Goal: Navigation & Orientation: Find specific page/section

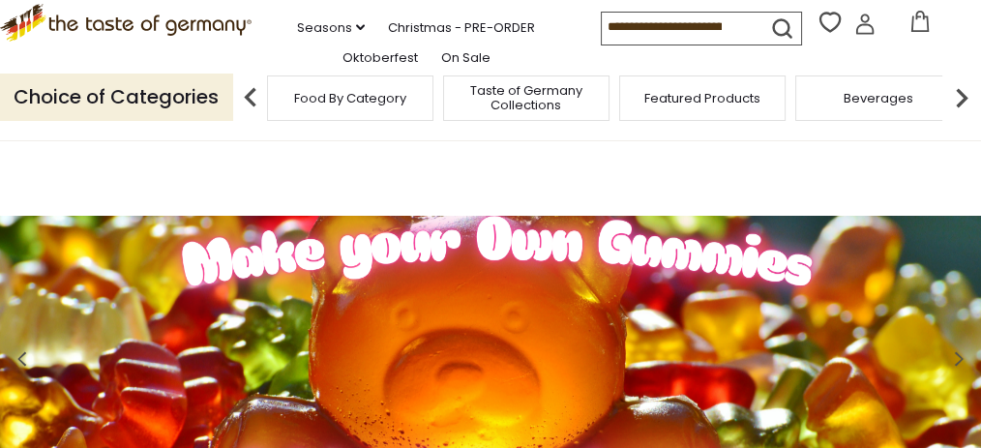
click at [340, 105] on span "Food By Category" at bounding box center [350, 98] width 112 height 15
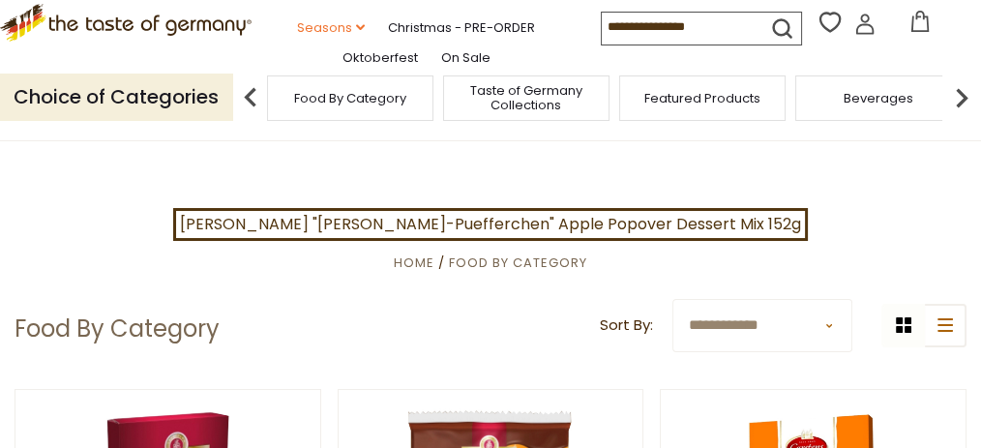
click at [339, 39] on link "Seasons dropdown_arrow" at bounding box center [331, 27] width 68 height 21
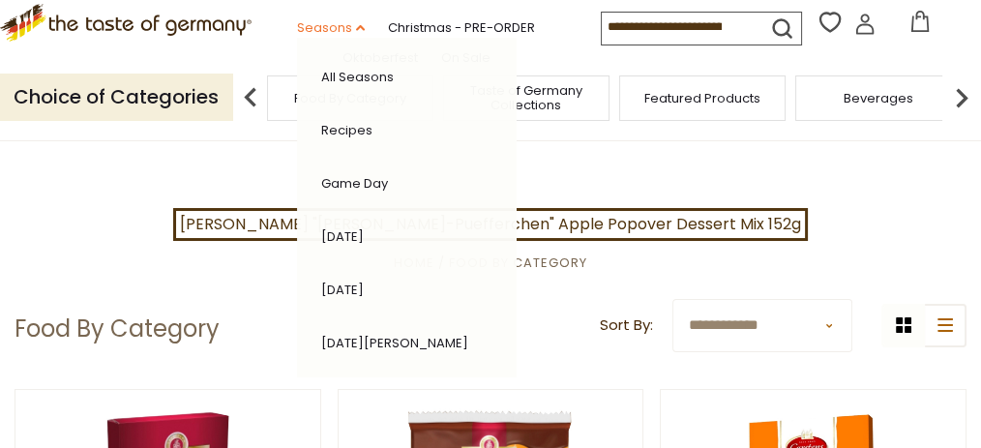
click at [339, 39] on link "Seasons dropdown_arrow" at bounding box center [331, 27] width 68 height 21
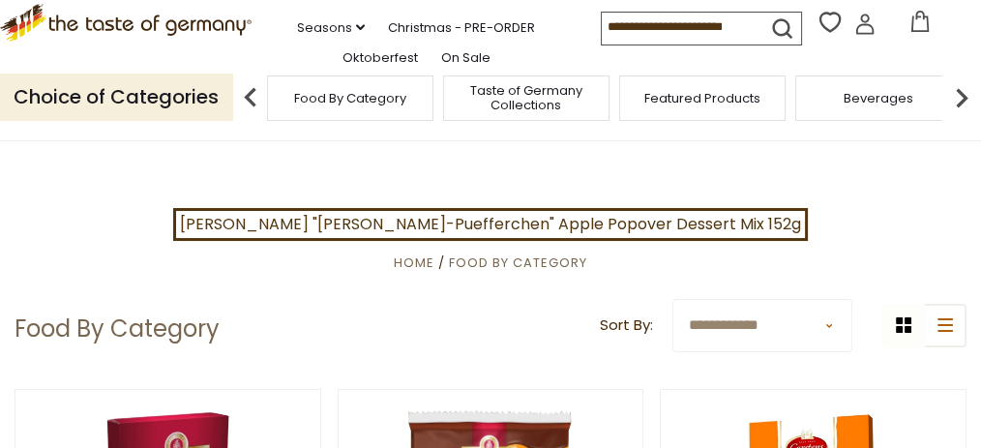
click at [966, 117] on img at bounding box center [961, 97] width 39 height 39
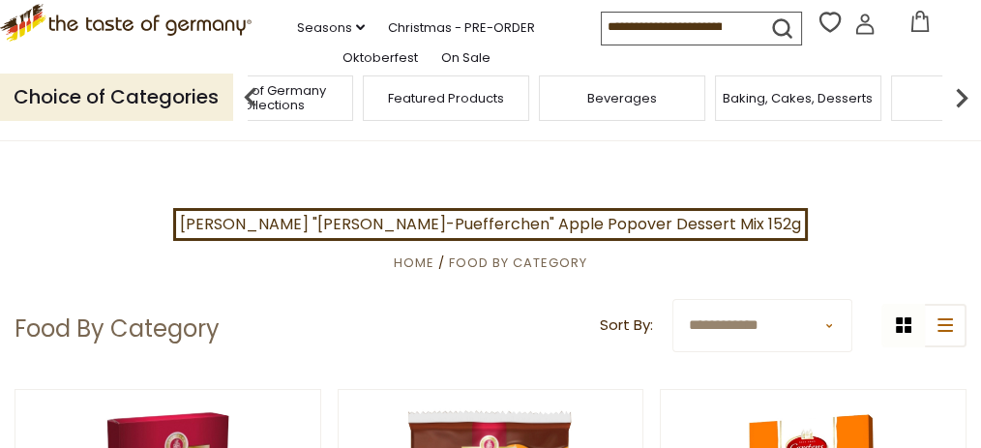
click at [966, 117] on img at bounding box center [961, 97] width 39 height 39
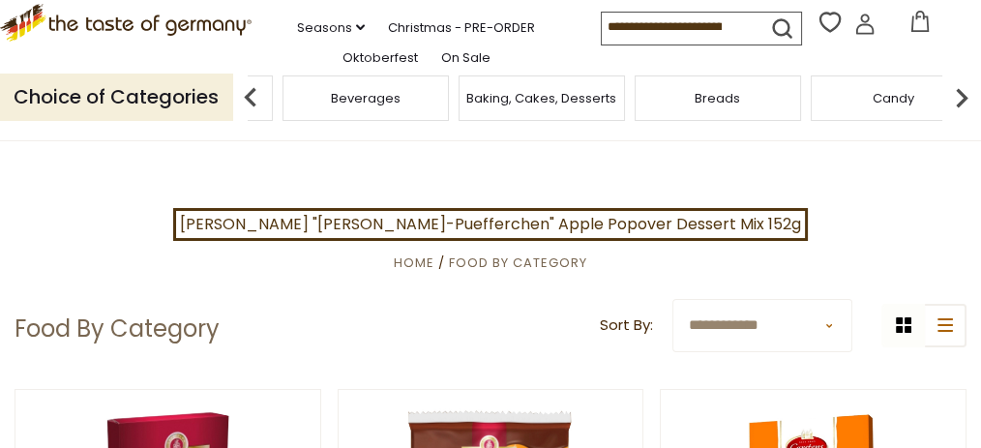
click at [966, 117] on img at bounding box center [961, 97] width 39 height 39
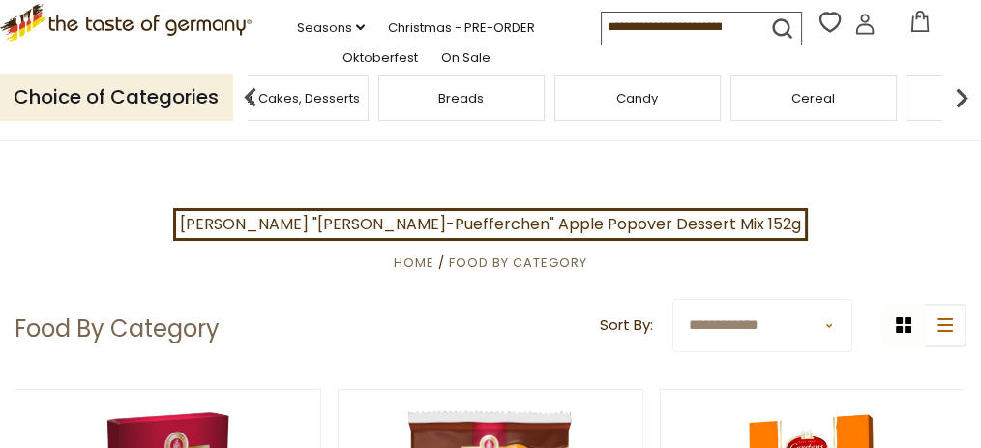
click at [511, 121] on div "Breads" at bounding box center [461, 97] width 166 height 45
click at [437, 121] on div "Breads" at bounding box center [461, 97] width 166 height 45
click at [451, 105] on span "Breads" at bounding box center [460, 98] width 45 height 15
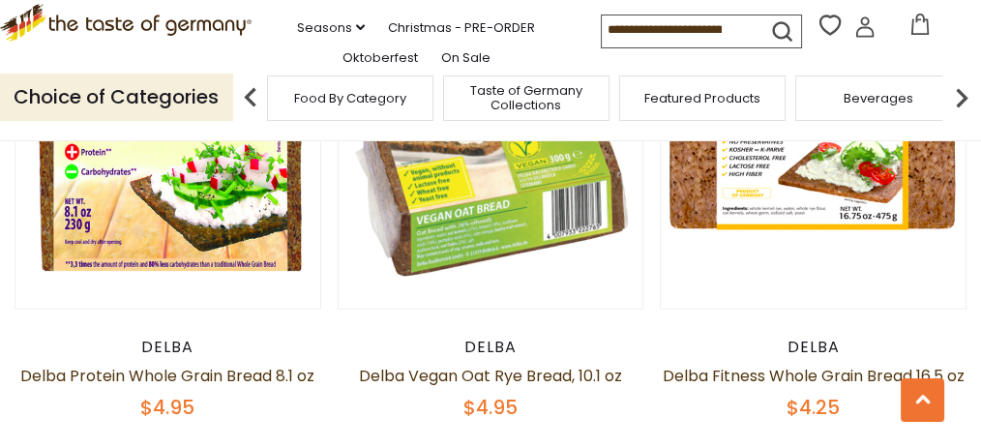
scroll to position [4256, 0]
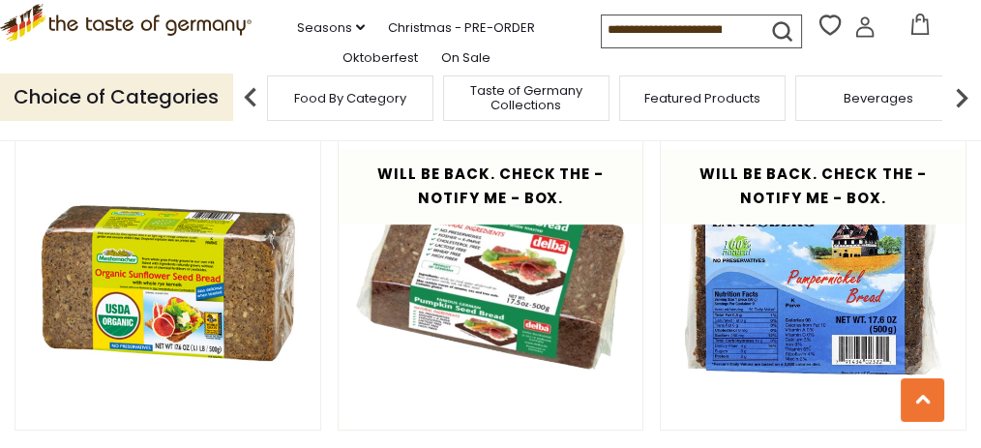
scroll to position [802, 0]
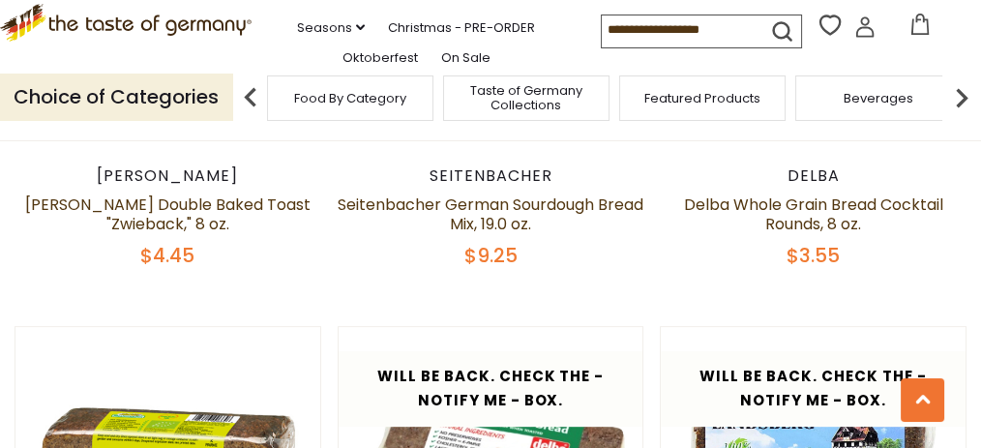
click at [962, 117] on img at bounding box center [961, 97] width 39 height 39
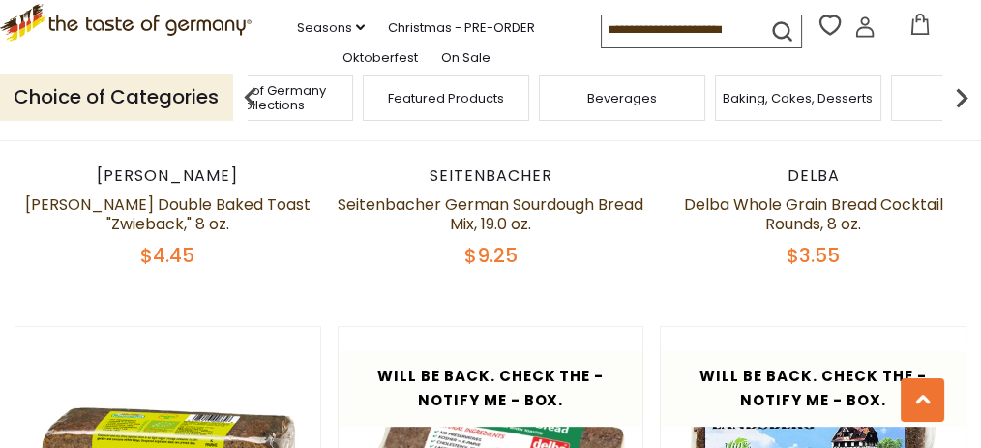
click at [962, 117] on img at bounding box center [961, 97] width 39 height 39
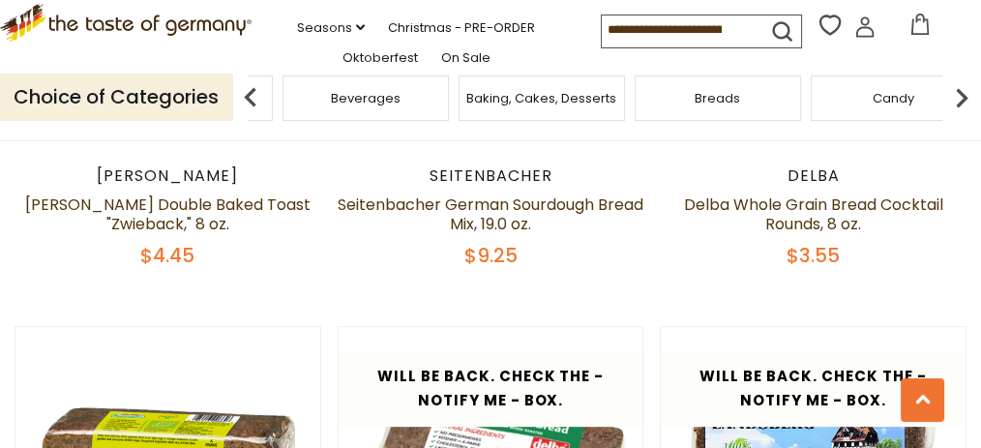
click at [962, 117] on img at bounding box center [961, 97] width 39 height 39
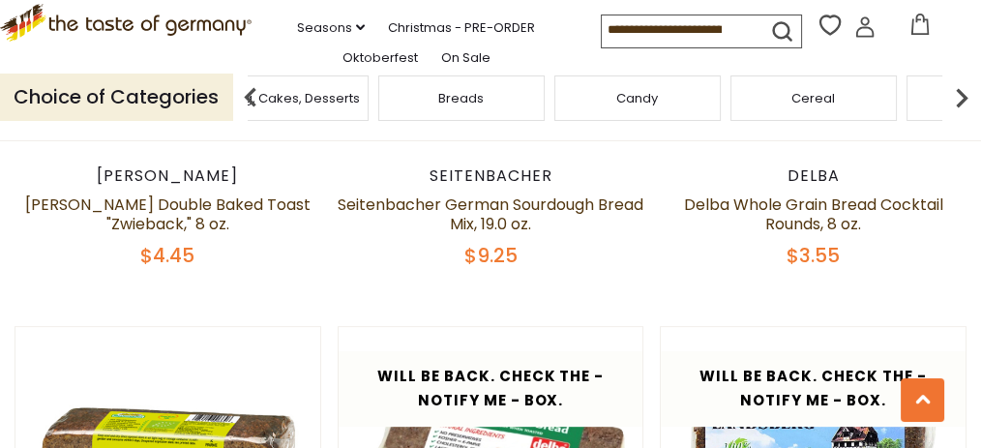
click at [962, 117] on img at bounding box center [961, 97] width 39 height 39
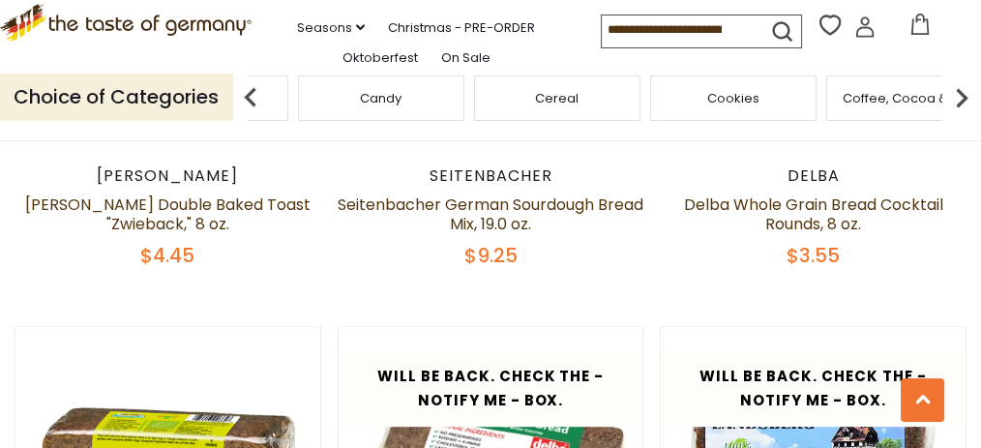
click at [962, 117] on img at bounding box center [961, 97] width 39 height 39
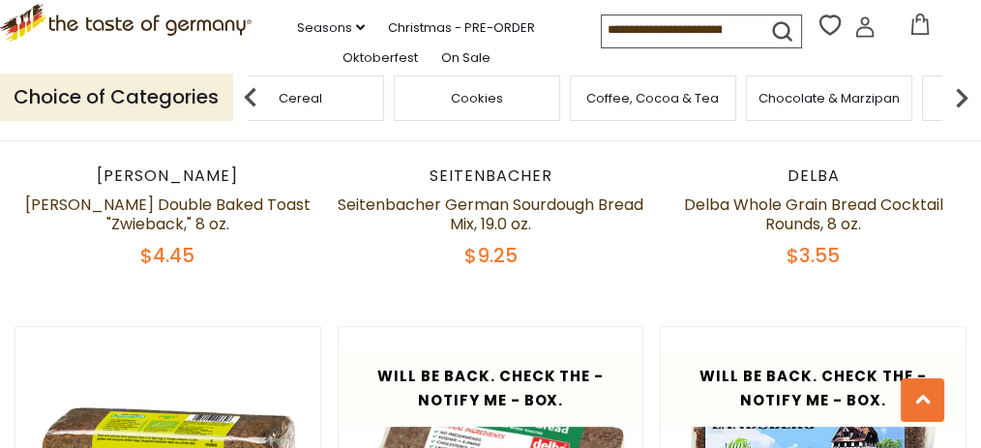
click at [962, 117] on img at bounding box center [961, 97] width 39 height 39
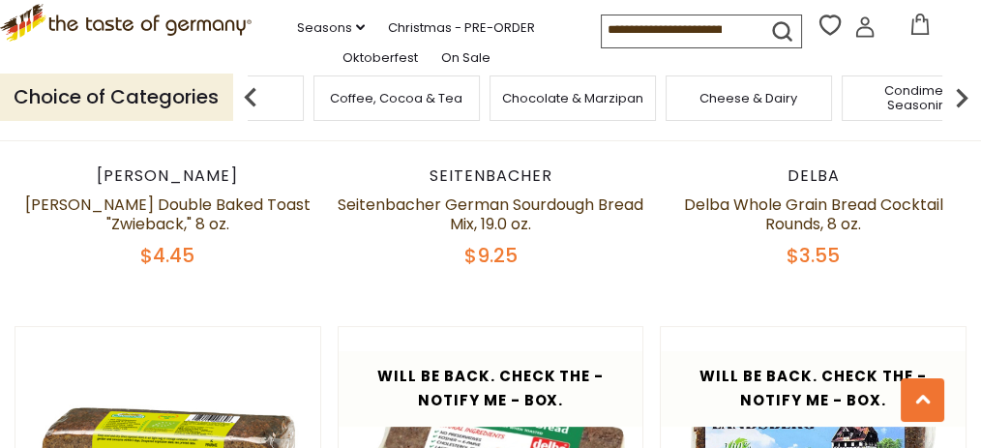
click at [962, 117] on img at bounding box center [961, 97] width 39 height 39
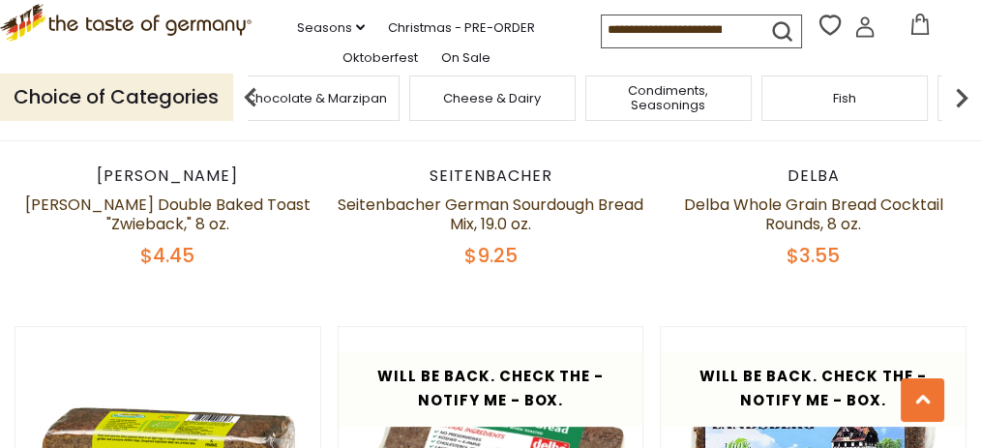
click at [482, 121] on div "Cheese & Dairy" at bounding box center [492, 97] width 166 height 45
click at [475, 105] on span "Cheese & Dairy" at bounding box center [492, 98] width 98 height 15
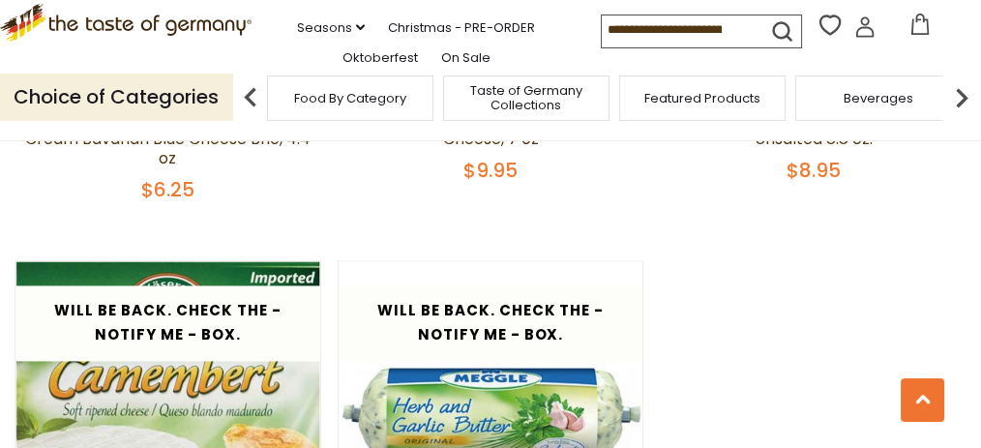
scroll to position [2837, 0]
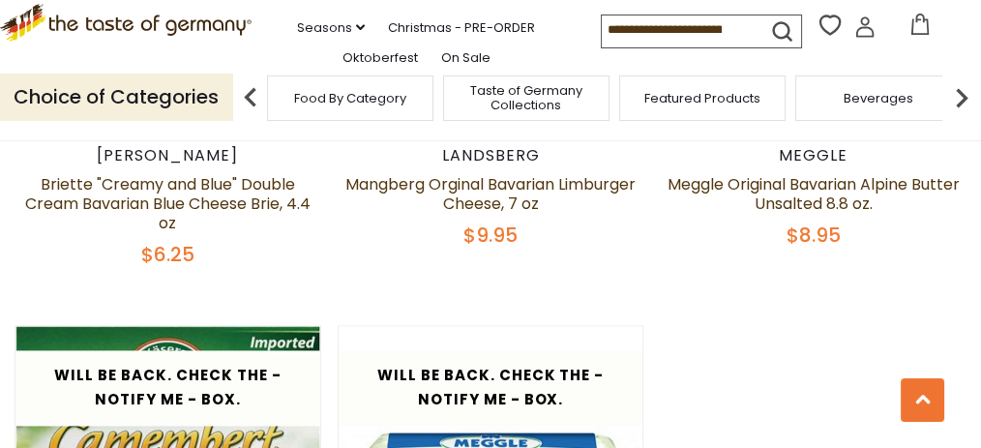
scroll to position [0, 923]
click at [958, 117] on img at bounding box center [961, 97] width 39 height 39
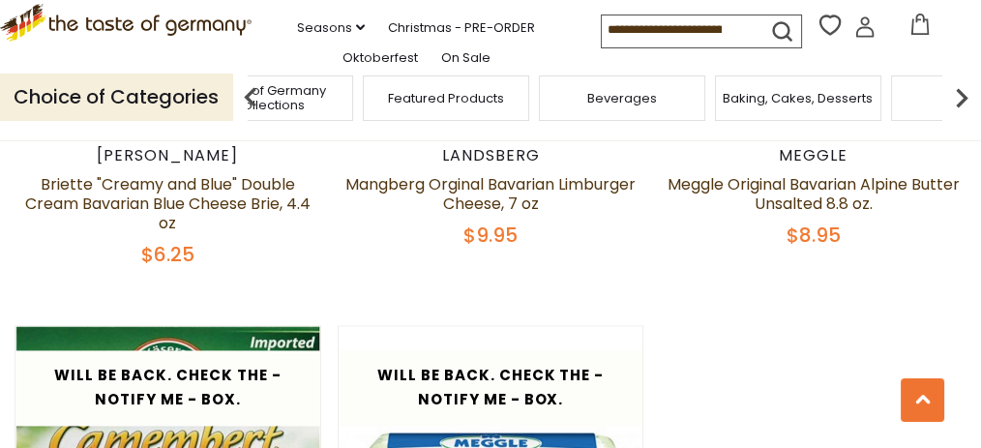
click at [958, 117] on img at bounding box center [961, 97] width 39 height 39
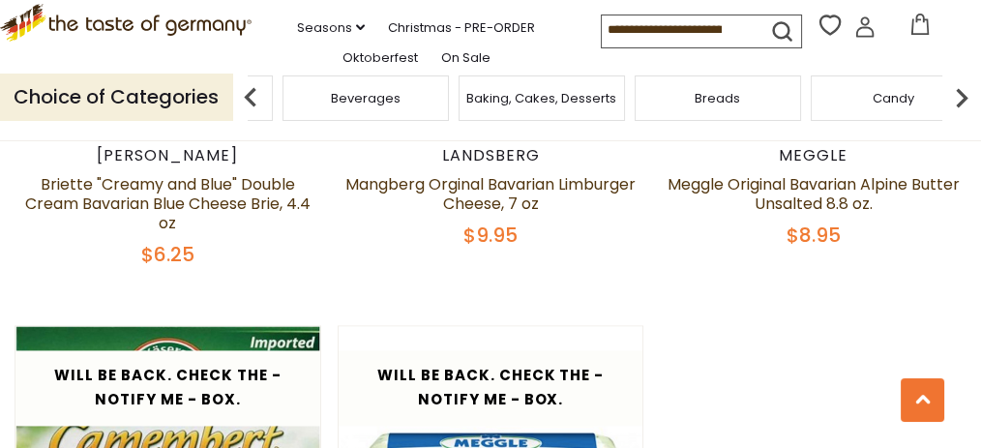
click at [962, 117] on img at bounding box center [961, 97] width 39 height 39
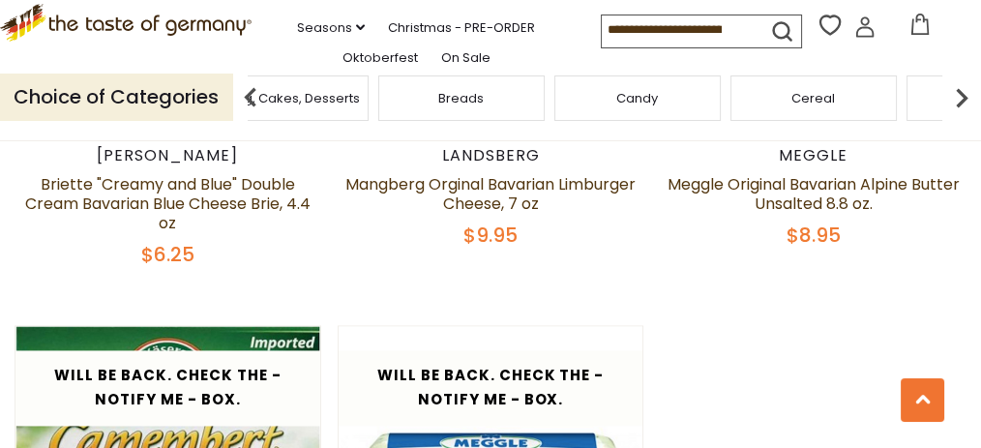
click at [962, 117] on img at bounding box center [961, 97] width 39 height 39
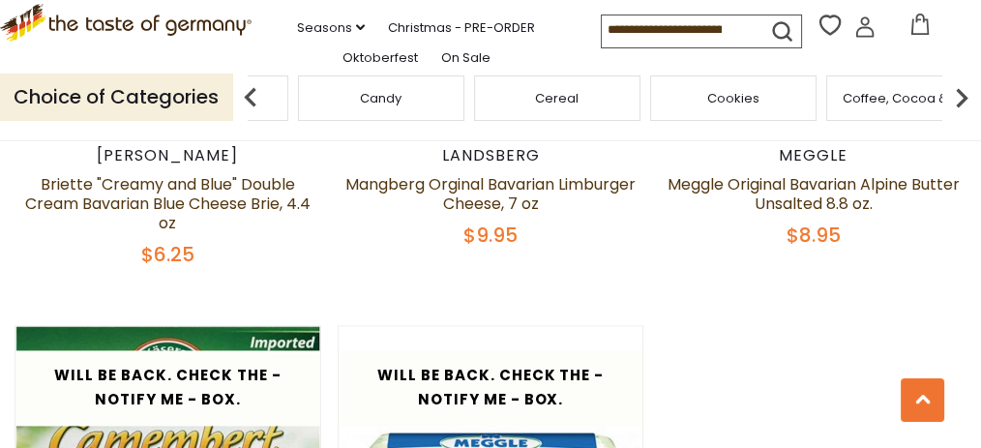
click at [962, 117] on img at bounding box center [961, 97] width 39 height 39
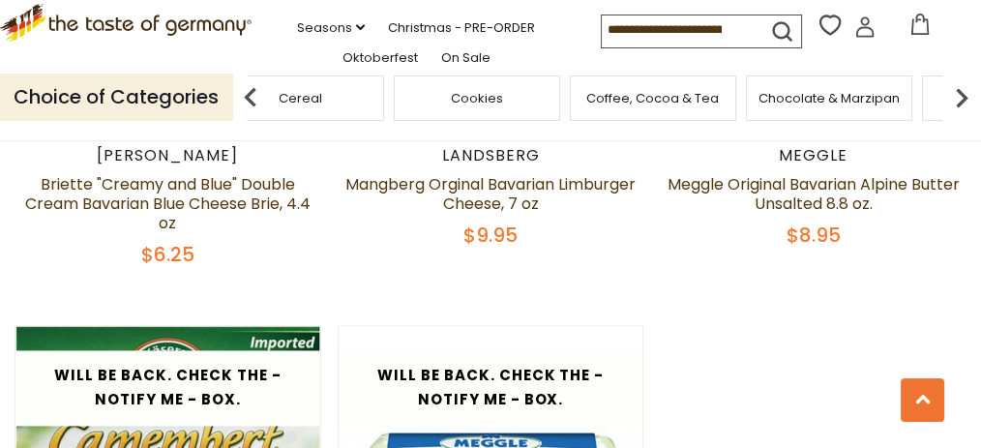
click at [700, 121] on div "Coffee, Cocoa & Tea" at bounding box center [653, 97] width 166 height 45
click at [613, 105] on span "Coffee, Cocoa & Tea" at bounding box center [652, 98] width 133 height 15
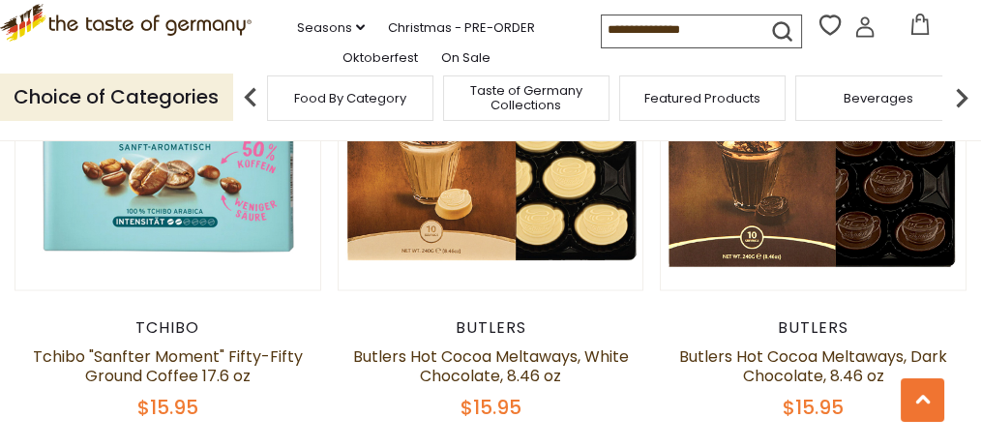
scroll to position [3417, 0]
